Goal: Information Seeking & Learning: Learn about a topic

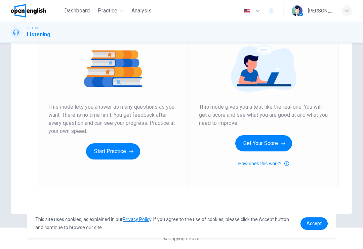
scroll to position [76, 0]
click at [113, 159] on button "Start Practice" at bounding box center [113, 151] width 54 height 16
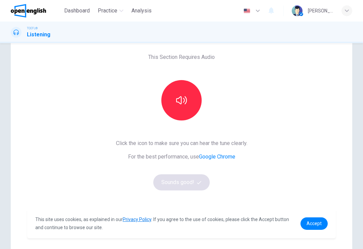
scroll to position [31, 0]
click at [186, 105] on button "button" at bounding box center [182, 100] width 40 height 40
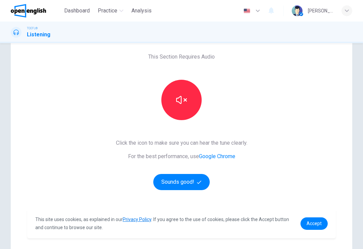
click at [192, 180] on button "Sounds good!" at bounding box center [181, 182] width 57 height 16
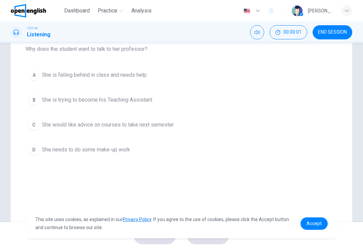
scroll to position [83, 0]
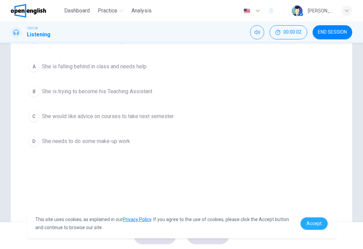
click at [319, 223] on span "Accept" at bounding box center [314, 223] width 15 height 5
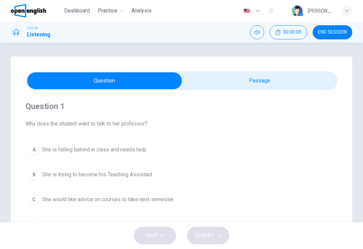
scroll to position [0, 0]
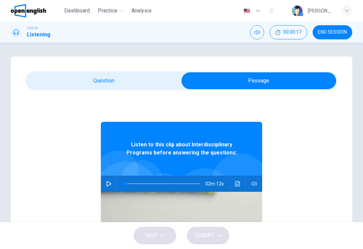
click at [109, 185] on icon "button" at bounding box center [109, 183] width 5 height 5
type input "**"
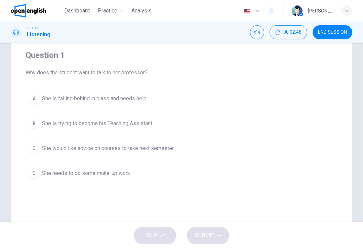
scroll to position [51, 0]
click at [166, 152] on span "She would like advice on courses to take next semester" at bounding box center [108, 148] width 132 height 8
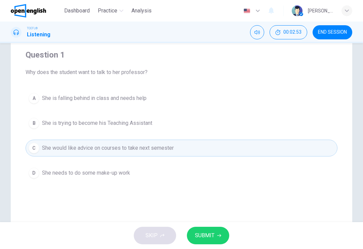
click at [211, 237] on span "SUBMIT" at bounding box center [205, 235] width 20 height 9
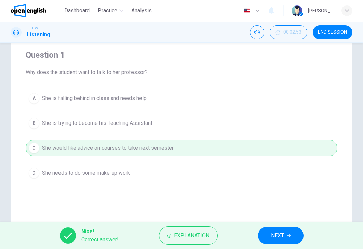
click at [282, 237] on span "NEXT" at bounding box center [277, 235] width 13 height 9
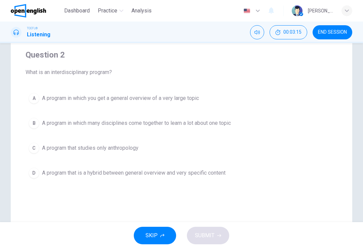
click at [217, 122] on span "A program in which many disciplines come together to learn a lot about one topic" at bounding box center [136, 123] width 189 height 8
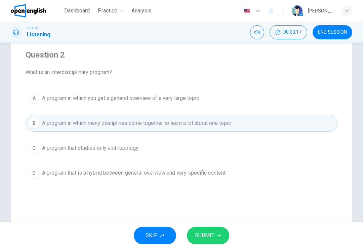
click at [211, 236] on span "SUBMIT" at bounding box center [205, 235] width 20 height 9
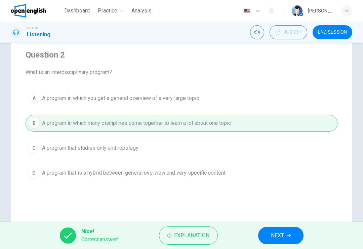
click at [269, 233] on button "NEXT" at bounding box center [280, 235] width 45 height 17
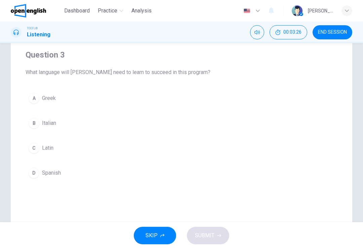
click at [47, 152] on button "C Latin" at bounding box center [182, 148] width 312 height 17
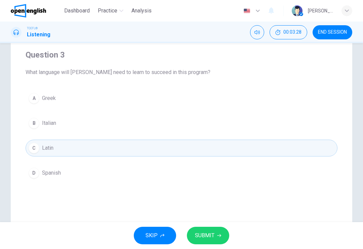
click at [214, 240] on button "SUBMIT" at bounding box center [208, 235] width 42 height 17
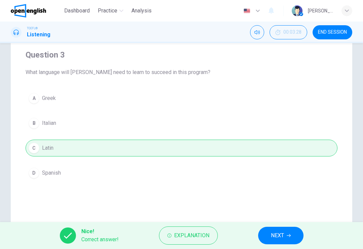
click at [283, 231] on span "NEXT" at bounding box center [277, 235] width 13 height 9
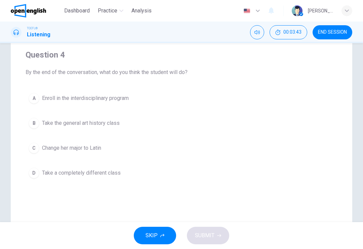
click at [117, 92] on button "A Enroll in the interdisciplinary program" at bounding box center [182, 98] width 312 height 17
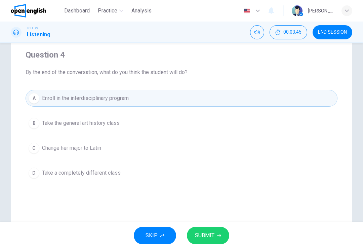
click at [213, 232] on span "SUBMIT" at bounding box center [205, 235] width 20 height 9
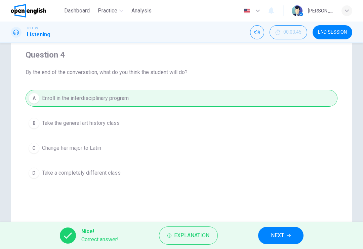
click at [278, 238] on span "NEXT" at bounding box center [277, 235] width 13 height 9
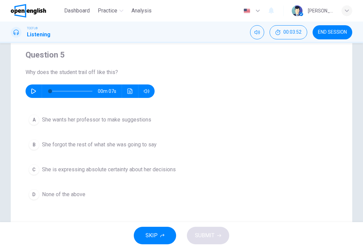
click at [34, 92] on icon "button" at bounding box center [33, 91] width 5 height 5
type input "*"
click at [131, 120] on span "She wants her professor to make suggestions" at bounding box center [96, 120] width 109 height 8
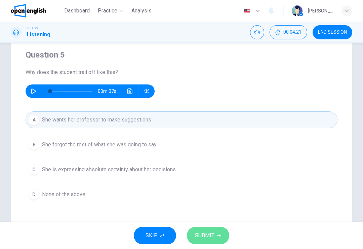
click at [209, 238] on span "SUBMIT" at bounding box center [205, 235] width 20 height 9
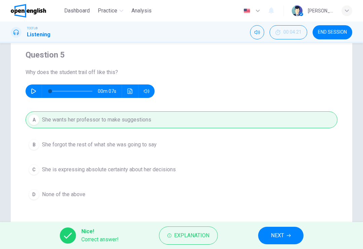
click at [277, 237] on span "NEXT" at bounding box center [277, 235] width 13 height 9
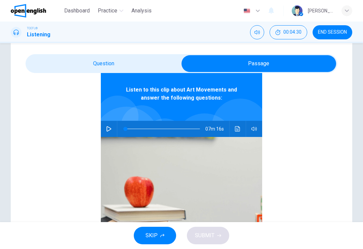
scroll to position [38, 0]
click at [111, 130] on icon "button" at bounding box center [108, 128] width 5 height 5
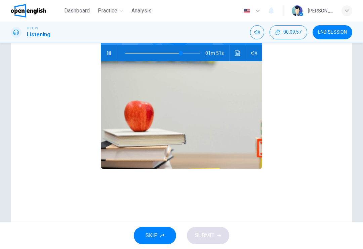
scroll to position [81, 0]
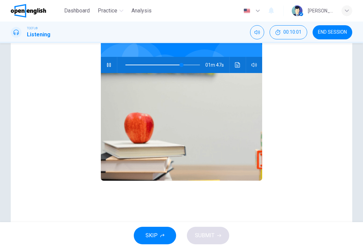
click at [236, 66] on icon "Click to see the audio transcription" at bounding box center [237, 64] width 5 height 5
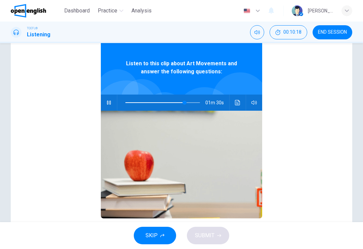
click at [111, 99] on button "button" at bounding box center [109, 103] width 11 height 16
type input "**"
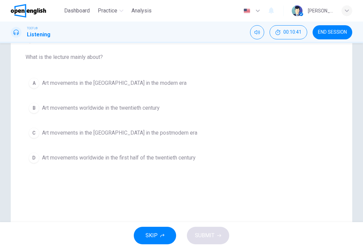
scroll to position [64, 0]
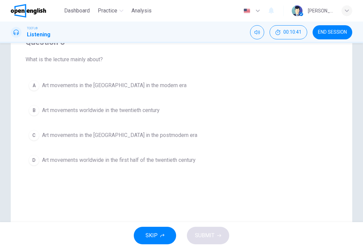
click at [176, 87] on button "A Art movements in the Western World in the modern era" at bounding box center [182, 85] width 312 height 17
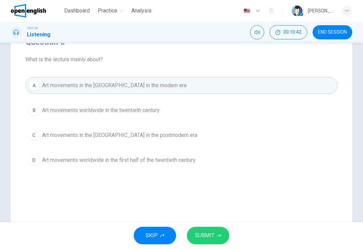
click at [205, 234] on span "SUBMIT" at bounding box center [205, 235] width 20 height 9
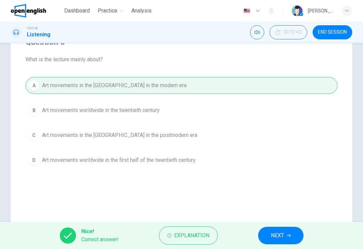
click at [289, 236] on icon "button" at bounding box center [289, 236] width 4 height 4
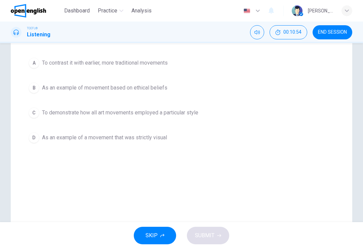
scroll to position [82, 0]
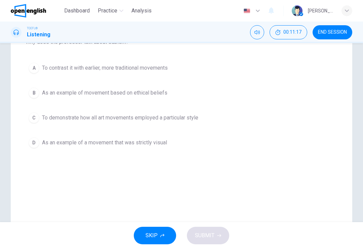
click at [166, 140] on span "As an example of a movement that was strictly visual" at bounding box center [104, 143] width 125 height 8
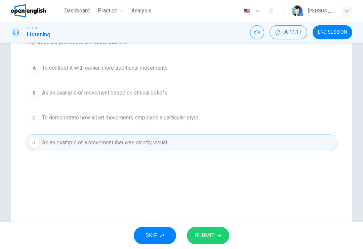
click at [213, 239] on span "SUBMIT" at bounding box center [205, 235] width 20 height 9
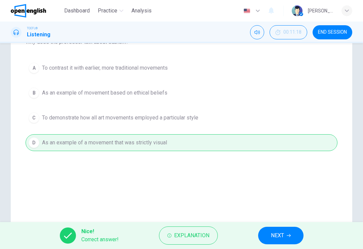
click at [278, 234] on span "NEXT" at bounding box center [277, 235] width 13 height 9
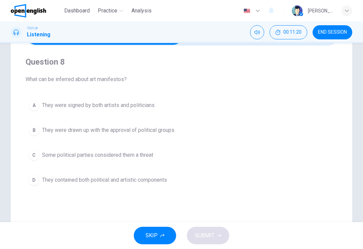
scroll to position [44, 0]
click at [137, 185] on button "D They contained both political and artistic components" at bounding box center [182, 180] width 312 height 17
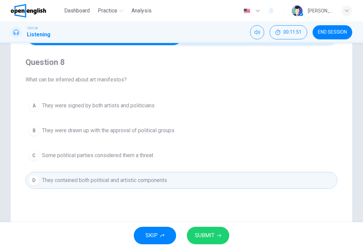
click at [208, 236] on span "SUBMIT" at bounding box center [205, 235] width 20 height 9
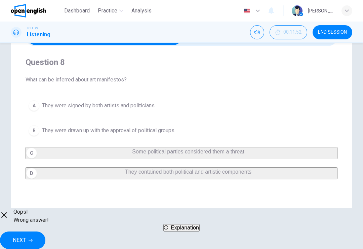
click at [26, 238] on span "NEXT" at bounding box center [19, 240] width 13 height 9
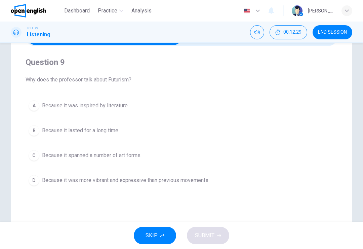
click at [122, 155] on span "Because it spanned a number of art forms" at bounding box center [91, 155] width 99 height 8
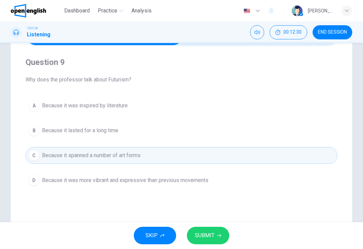
click at [211, 235] on span "SUBMIT" at bounding box center [205, 235] width 20 height 9
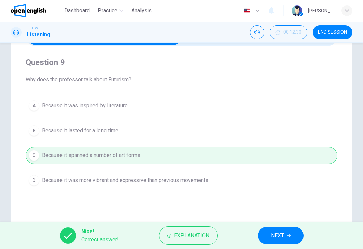
click at [270, 244] on button "NEXT" at bounding box center [280, 235] width 45 height 17
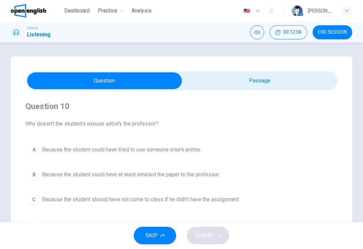
scroll to position [0, 0]
click at [339, 34] on span "END SESSION" at bounding box center [332, 32] width 29 height 5
